Goal: Information Seeking & Learning: Understand process/instructions

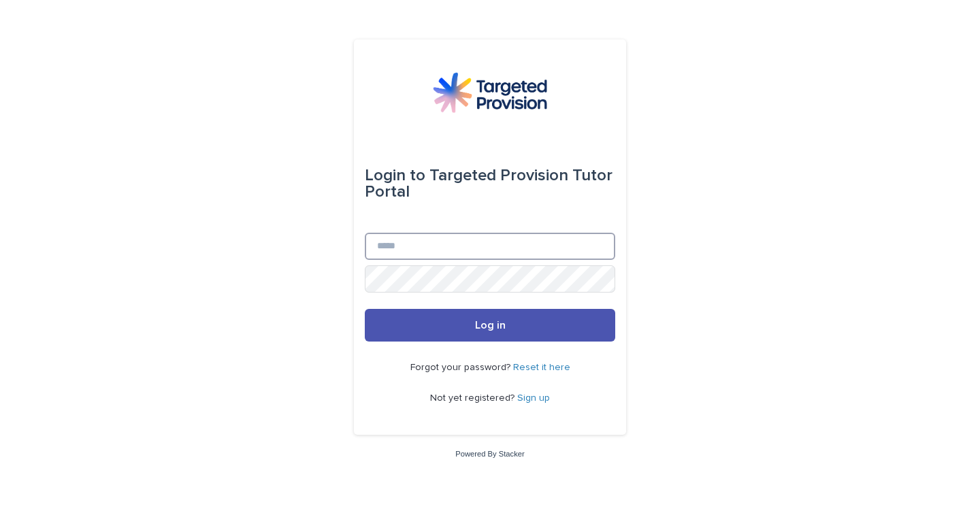
click at [409, 252] on input "Email" at bounding box center [490, 246] width 251 height 27
type input "**********"
click at [365, 309] on button "Log in" at bounding box center [490, 325] width 251 height 33
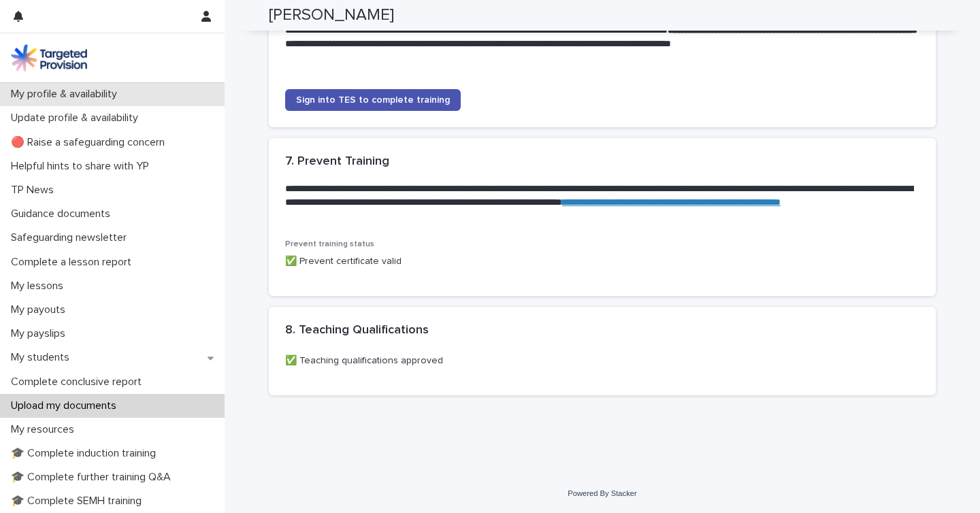
click at [65, 91] on p "My profile & availability" at bounding box center [66, 94] width 123 height 13
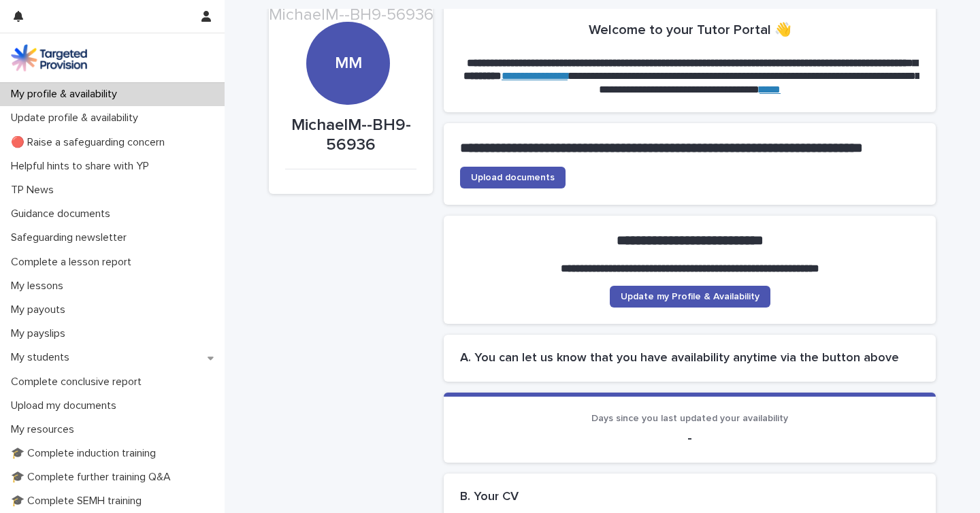
scroll to position [61, 0]
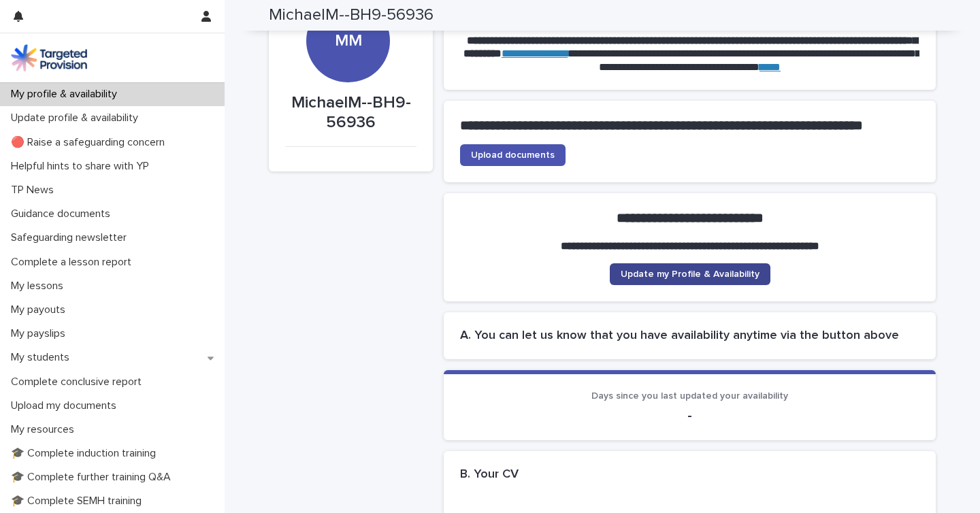
click at [690, 279] on span "Update my Profile & Availability" at bounding box center [690, 275] width 139 height 10
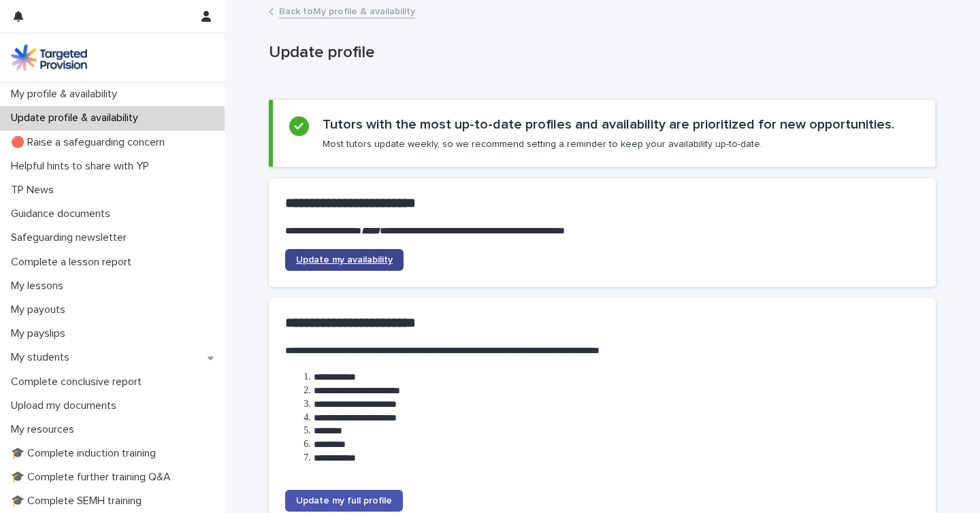
click at [347, 264] on link "Update my availability" at bounding box center [344, 260] width 118 height 22
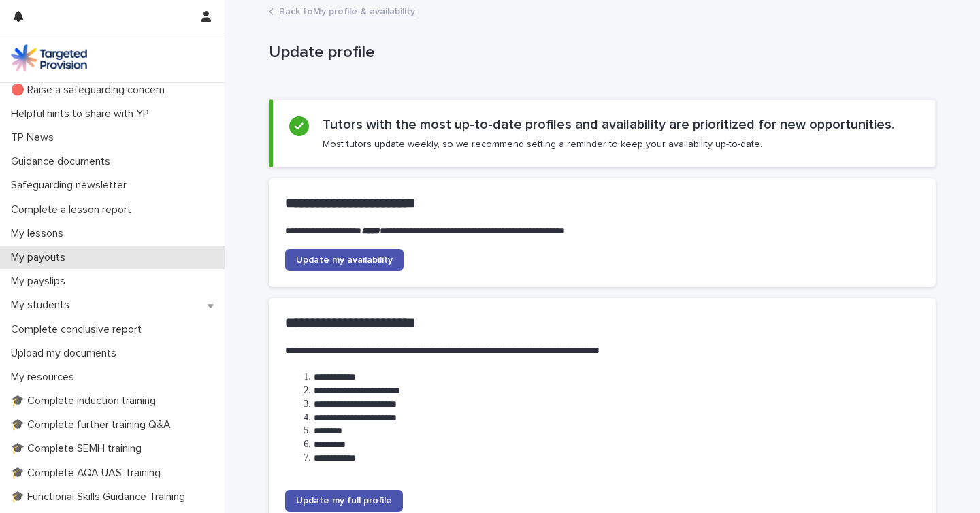
scroll to position [57, 0]
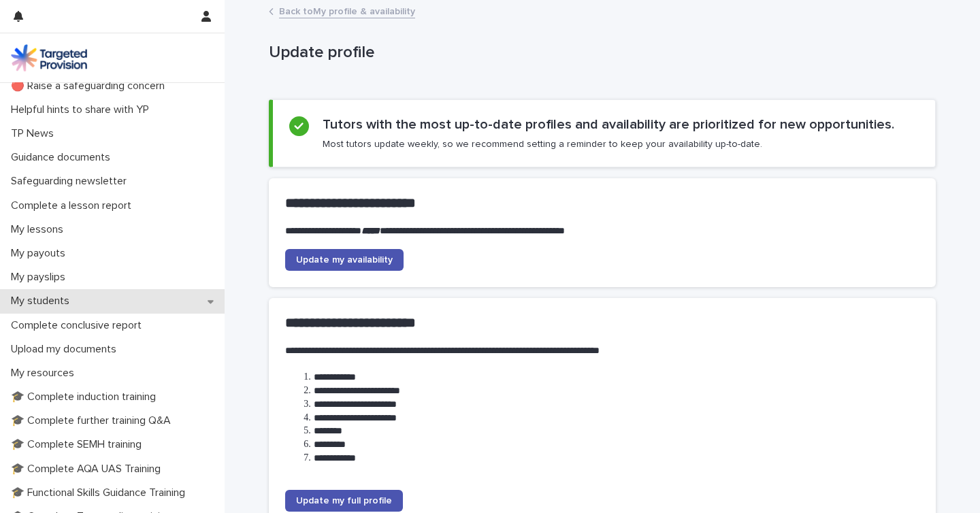
click at [208, 304] on div "My students" at bounding box center [112, 301] width 225 height 24
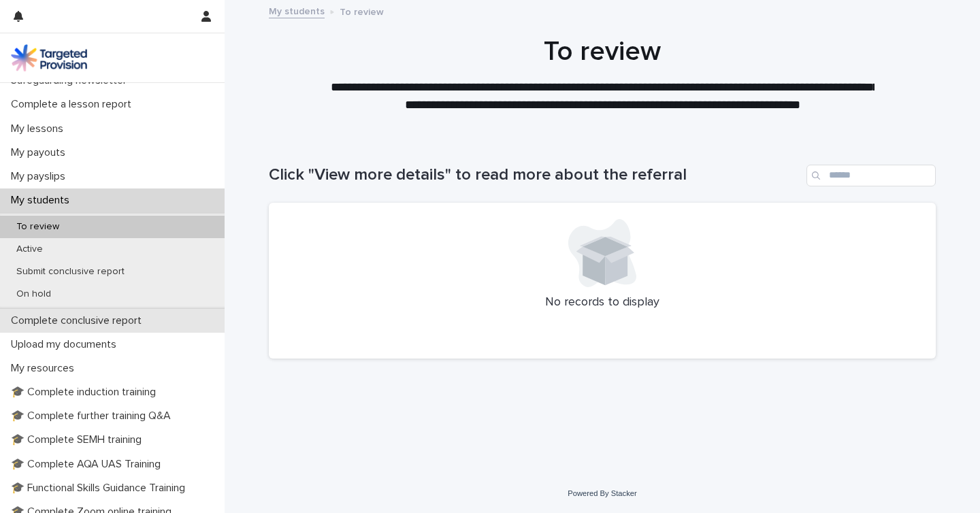
scroll to position [178, 0]
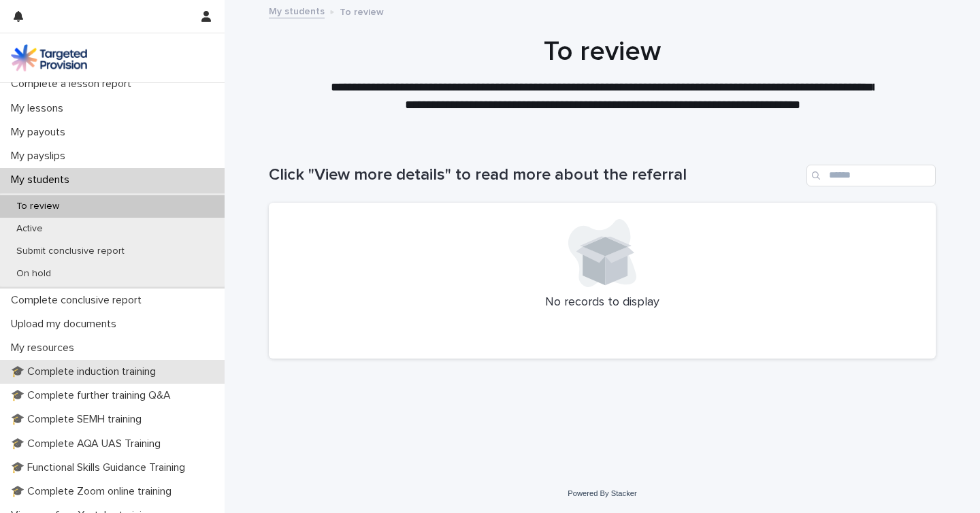
click at [125, 372] on p "🎓 Complete induction training" at bounding box center [85, 372] width 161 height 13
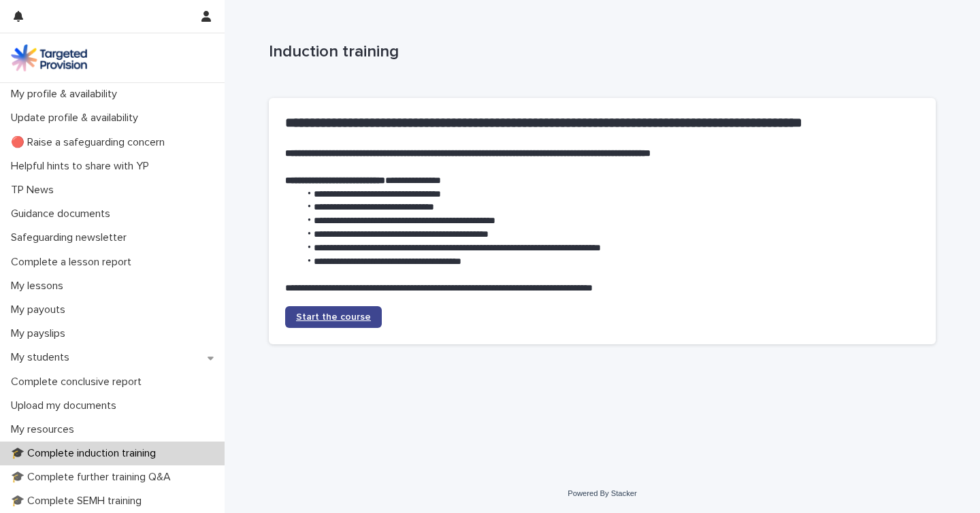
click at [350, 323] on link "Start the course" at bounding box center [333, 317] width 97 height 22
